Goal: Find specific page/section

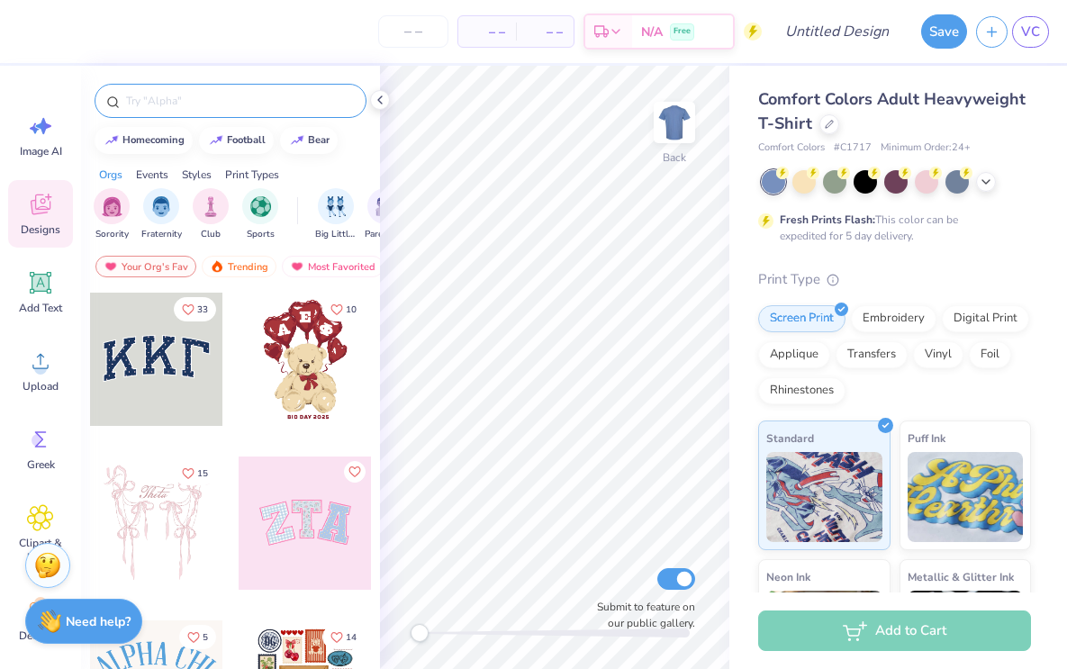
click at [185, 97] on input "text" at bounding box center [239, 101] width 230 height 18
type input "kappa alpha pi"
